Goal: Find specific page/section: Find specific page/section

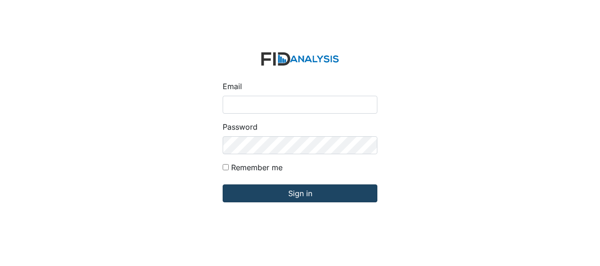
type input "[EMAIL_ADDRESS][DOMAIN_NAME]"
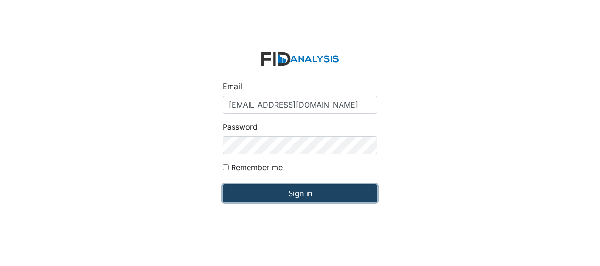
click at [238, 193] on input "Sign in" at bounding box center [300, 193] width 155 height 18
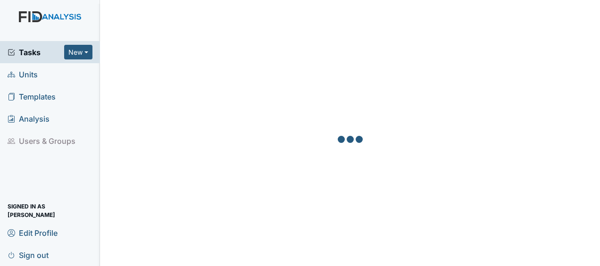
click at [25, 77] on span "Units" at bounding box center [23, 74] width 30 height 15
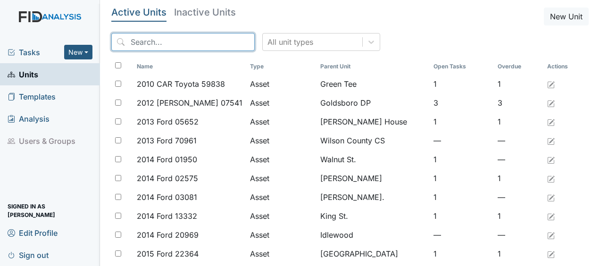
click at [142, 42] on input "search" at bounding box center [182, 42] width 143 height 18
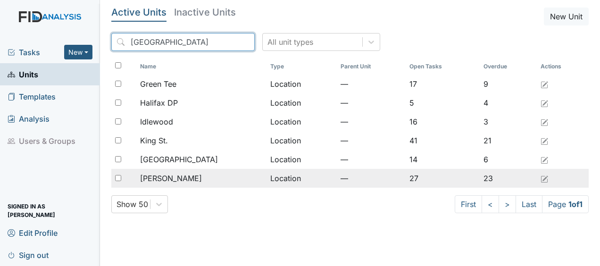
type input "[GEOGRAPHIC_DATA]"
click at [165, 180] on span "[PERSON_NAME]" at bounding box center [171, 178] width 62 height 11
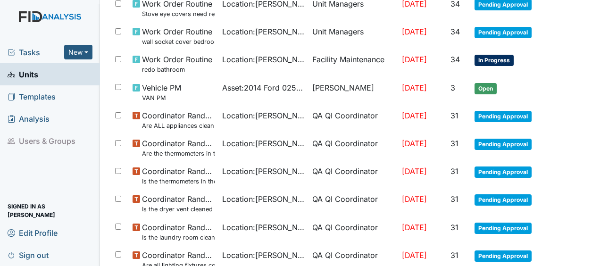
scroll to position [726, 0]
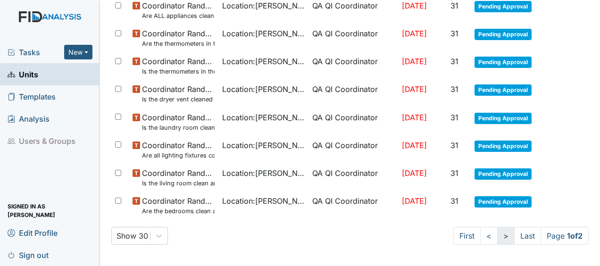
click at [497, 234] on link ">" at bounding box center [505, 236] width 17 height 18
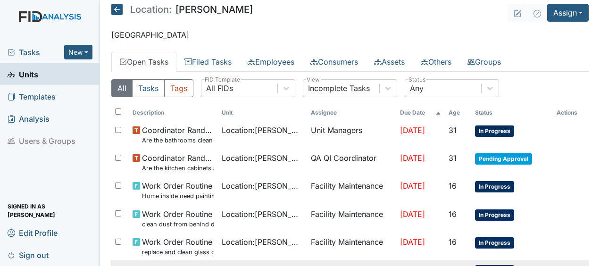
scroll to position [0, 0]
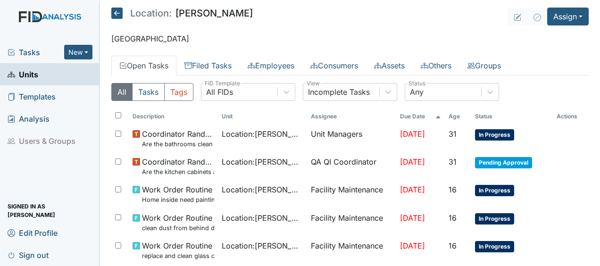
click at [114, 14] on icon at bounding box center [116, 13] width 11 height 11
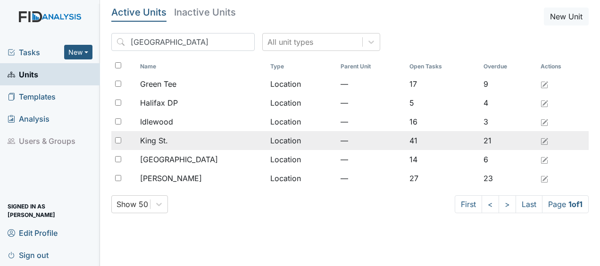
click at [180, 144] on div "King St." at bounding box center [201, 140] width 122 height 11
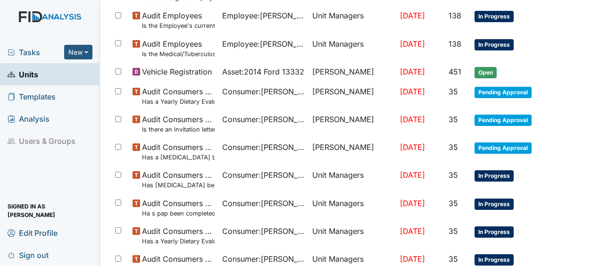
scroll to position [735, 0]
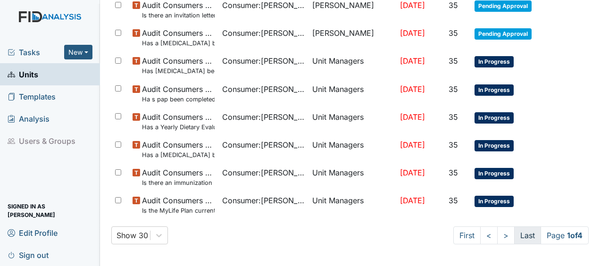
click at [515, 234] on link "Last" at bounding box center [527, 235] width 27 height 18
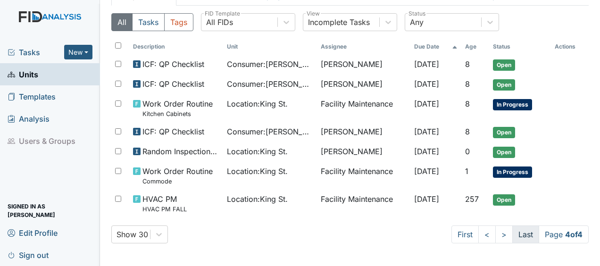
scroll to position [67, 0]
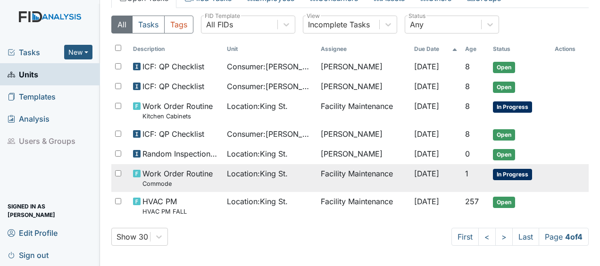
click at [334, 171] on td "Facility Maintenance" at bounding box center [364, 178] width 94 height 28
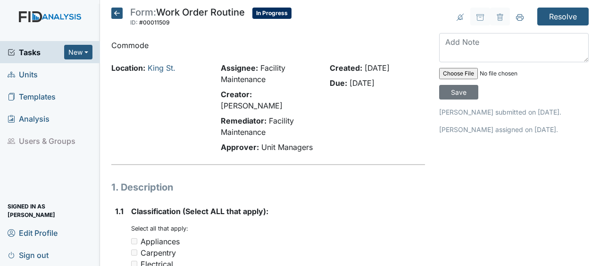
click at [117, 17] on icon at bounding box center [116, 13] width 11 height 11
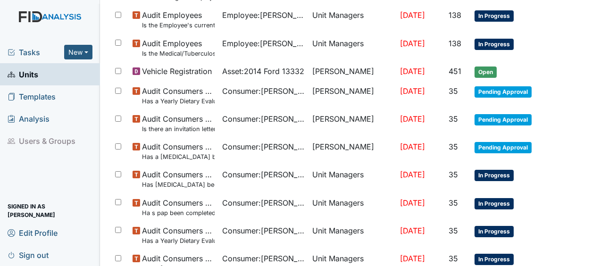
scroll to position [735, 0]
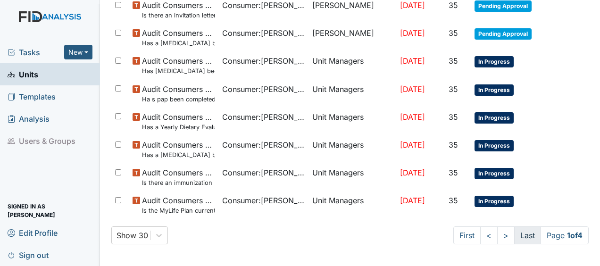
click at [516, 235] on link "Last" at bounding box center [527, 235] width 27 height 18
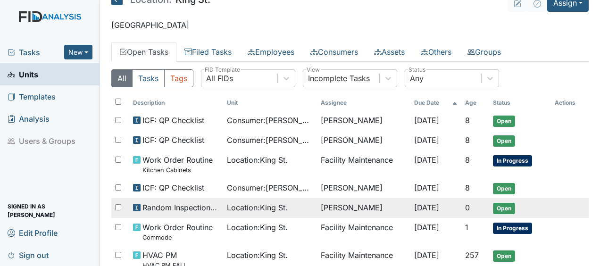
scroll to position [67, 0]
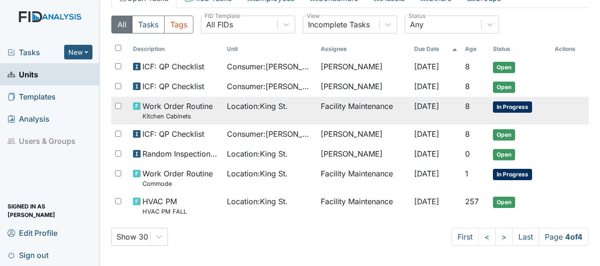
click at [426, 105] on span "[DATE]" at bounding box center [426, 105] width 25 height 9
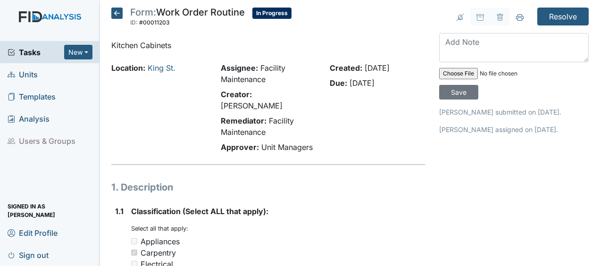
click at [118, 8] on icon at bounding box center [116, 13] width 11 height 11
